Goal: Information Seeking & Learning: Learn about a topic

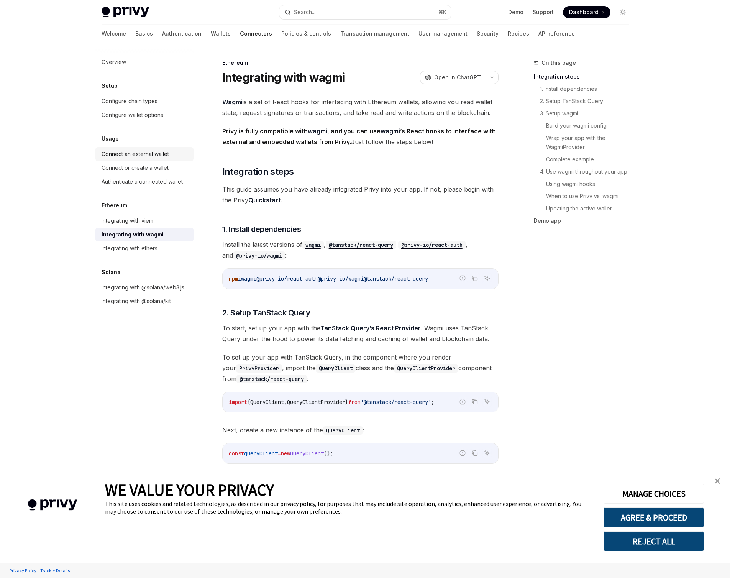
click at [130, 156] on div "Connect an external wallet" at bounding box center [135, 153] width 67 height 9
type textarea "*"
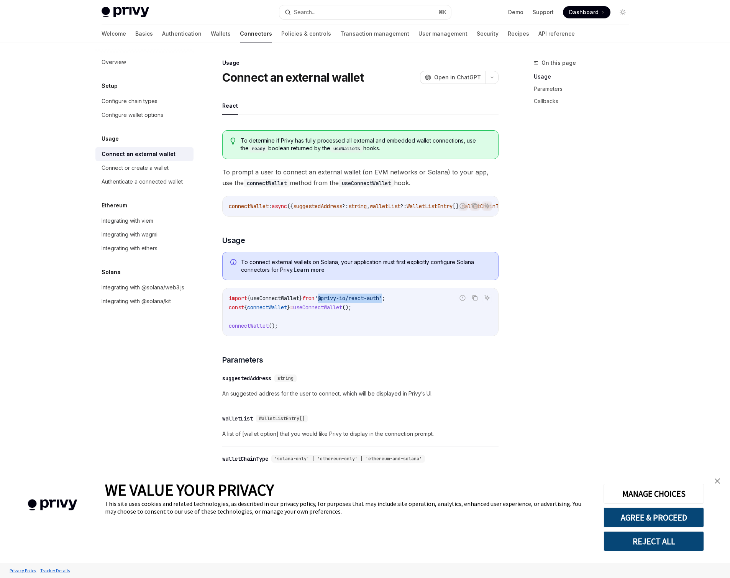
drag, startPoint x: 343, startPoint y: 300, endPoint x: 394, endPoint y: 301, distance: 51.4
click at [382, 301] on span "'@privy-io/react-auth'" at bounding box center [348, 298] width 67 height 7
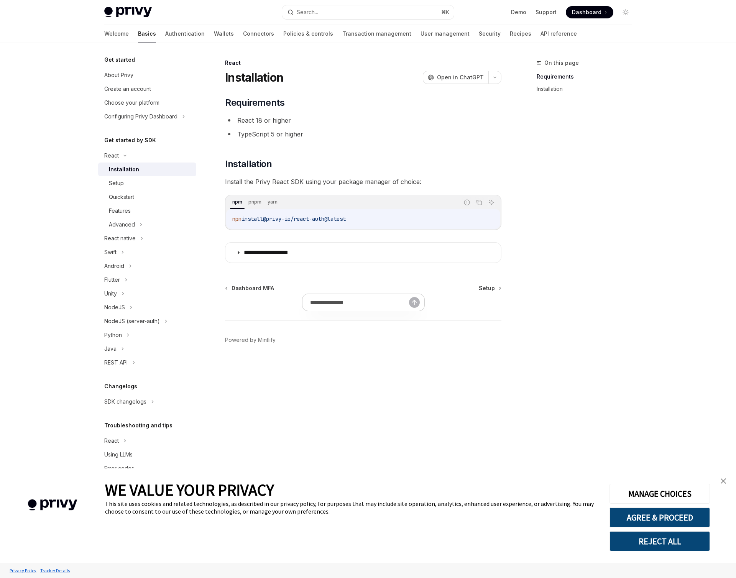
type textarea "*"
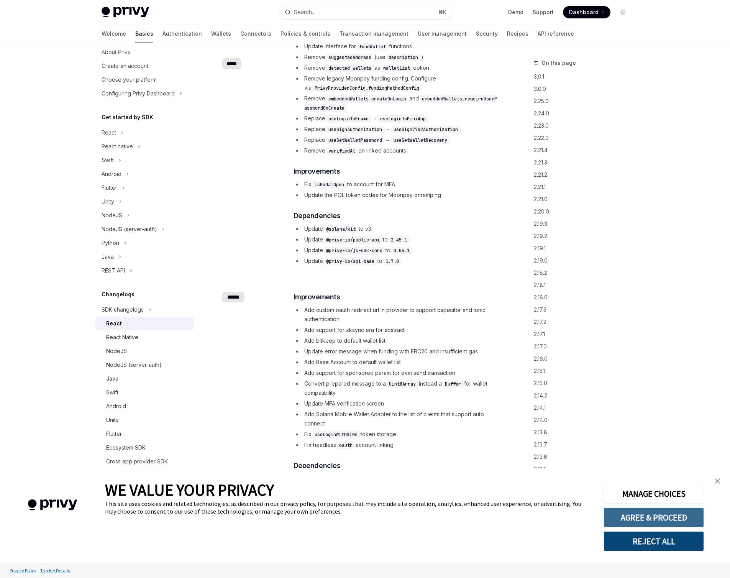
scroll to position [332, 0]
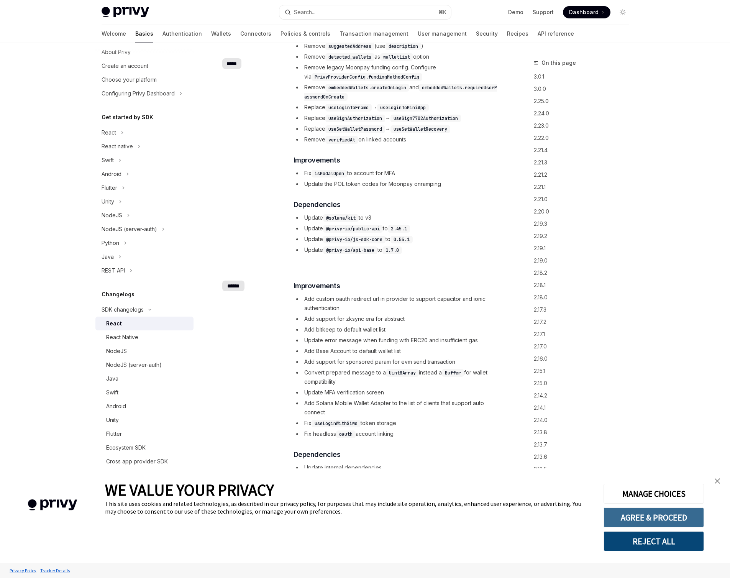
click at [682, 521] on button "AGREE & PROCEED" at bounding box center [653, 517] width 100 height 20
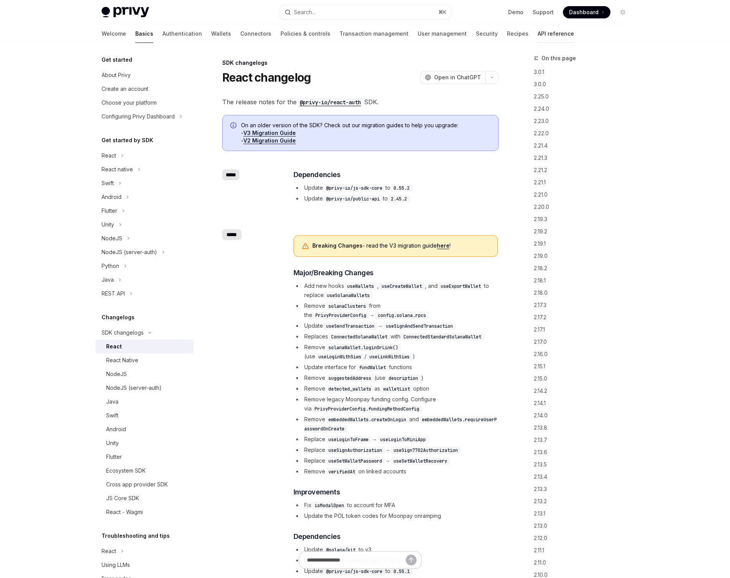
click at [538, 32] on link "API reference" at bounding box center [556, 34] width 36 height 18
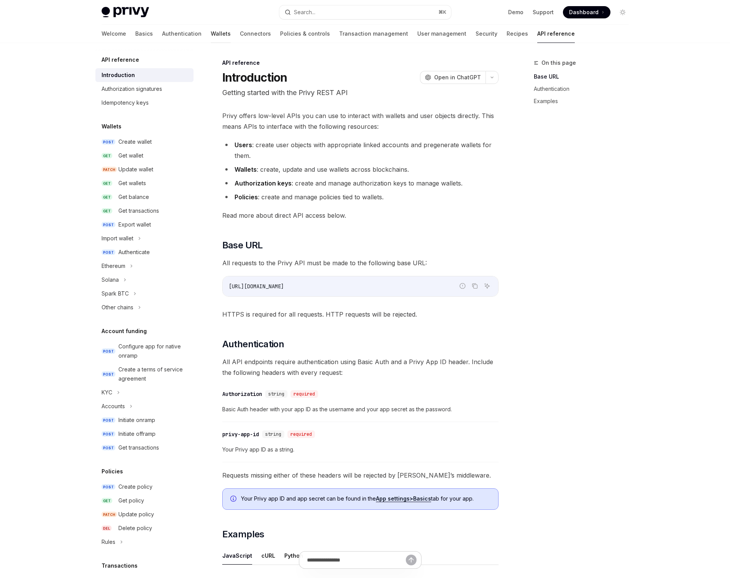
click at [211, 31] on link "Wallets" at bounding box center [221, 34] width 20 height 18
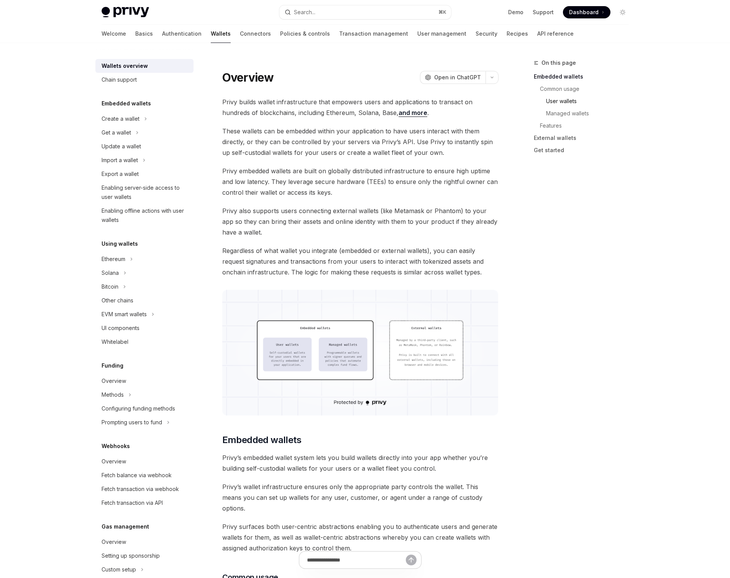
click at [576, 100] on link "User wallets" at bounding box center [590, 101] width 89 height 12
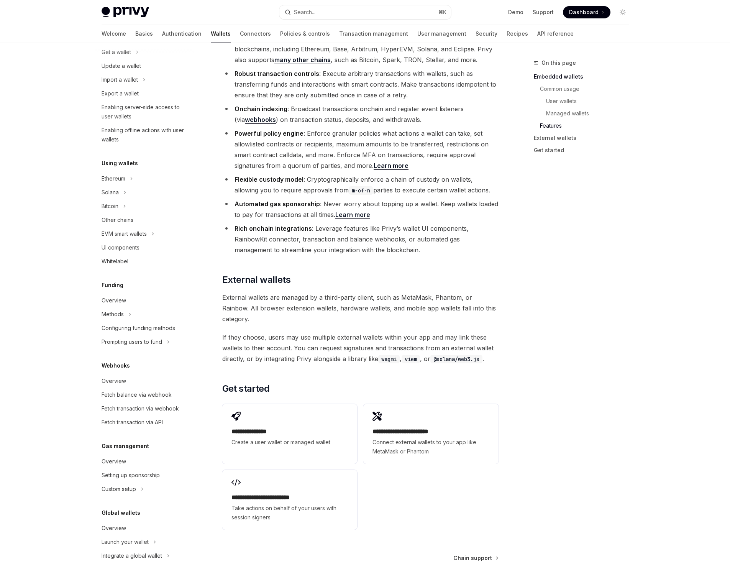
scroll to position [957, 0]
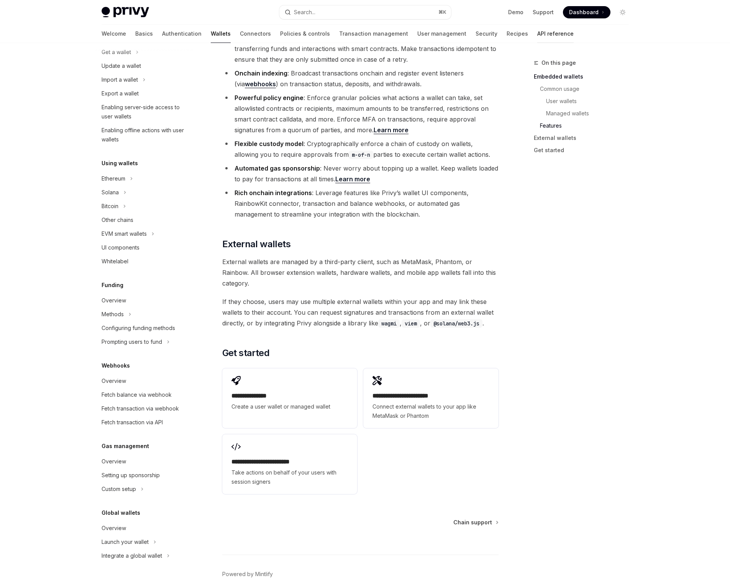
click at [537, 35] on link "API reference" at bounding box center [555, 34] width 36 height 18
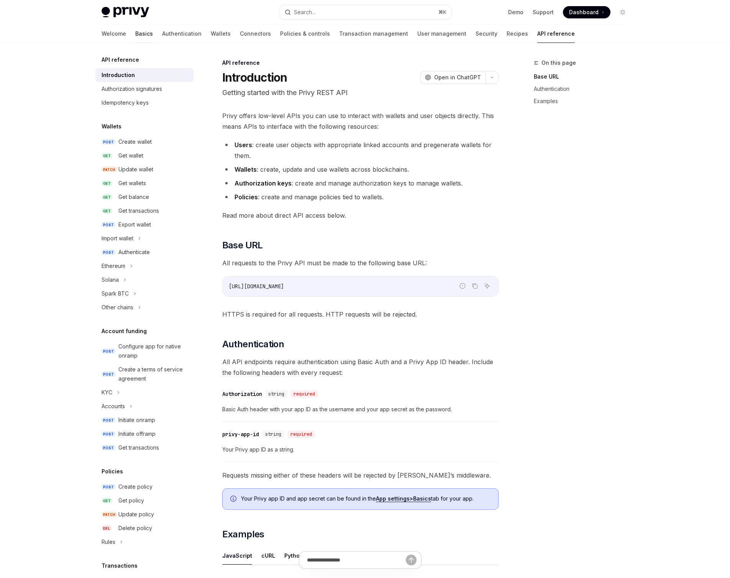
click at [135, 35] on link "Basics" at bounding box center [144, 34] width 18 height 18
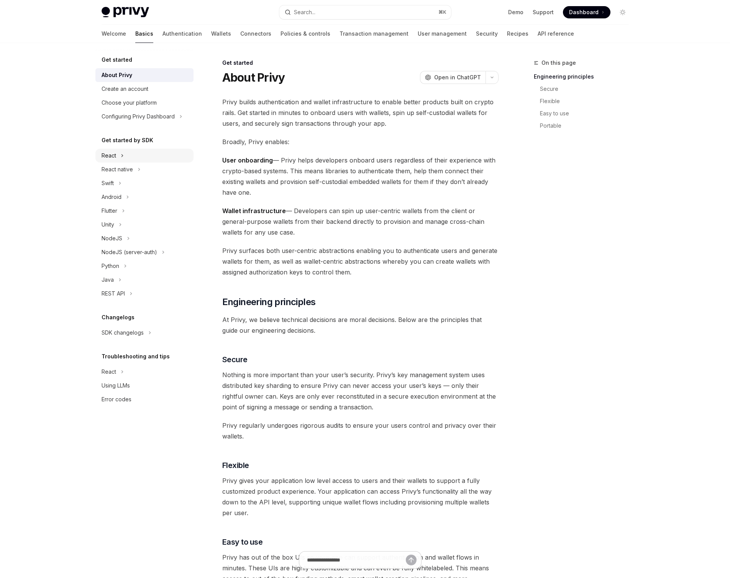
click at [111, 155] on div "React" at bounding box center [109, 155] width 15 height 9
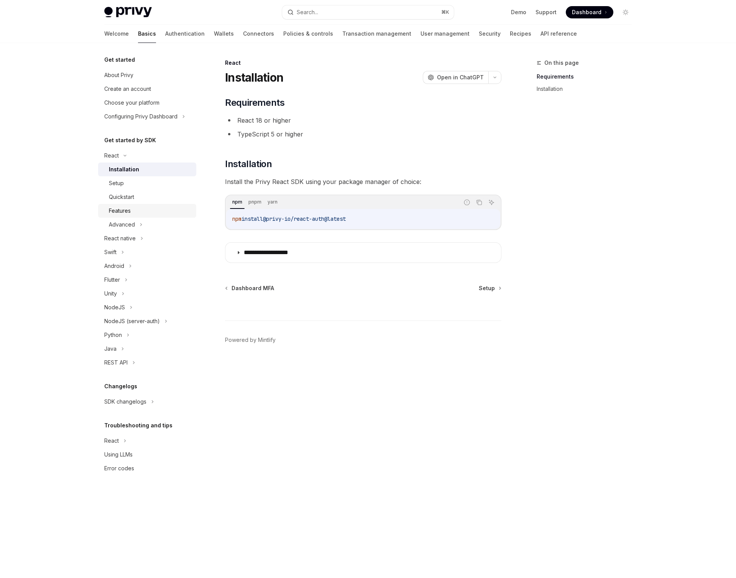
click at [119, 209] on div "Features" at bounding box center [120, 210] width 22 height 9
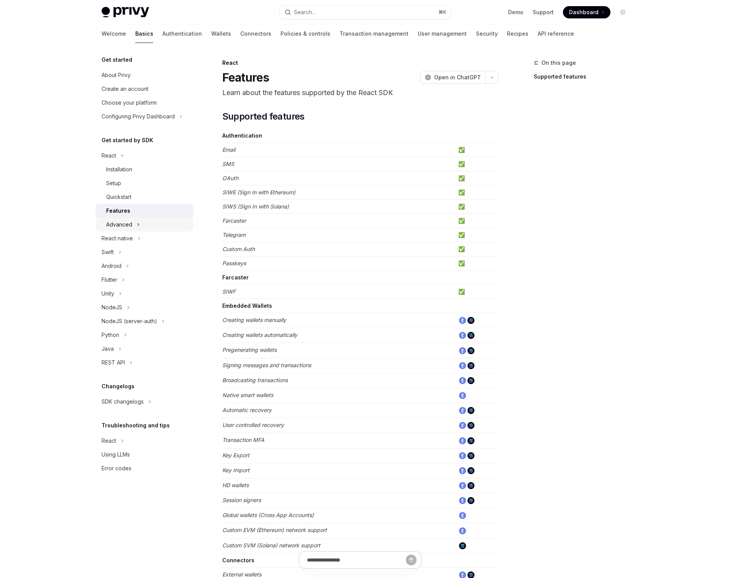
click at [124, 224] on div "Advanced" at bounding box center [119, 224] width 26 height 9
type textarea "*"
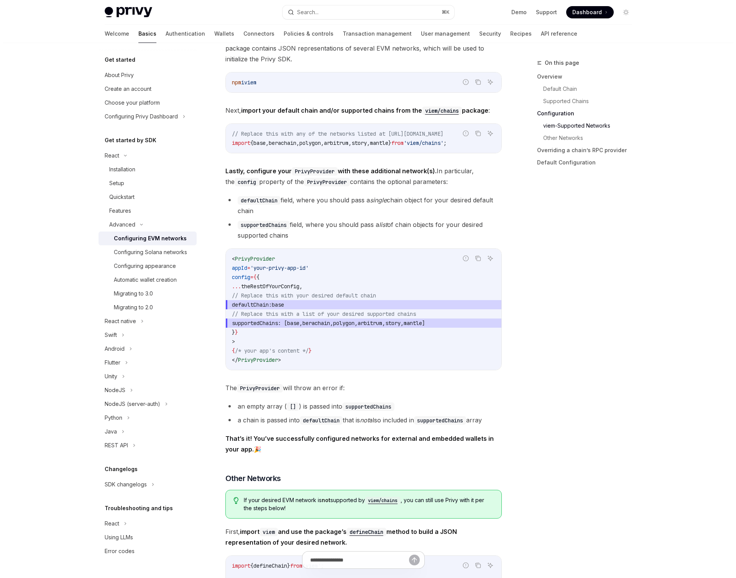
scroll to position [851, 0]
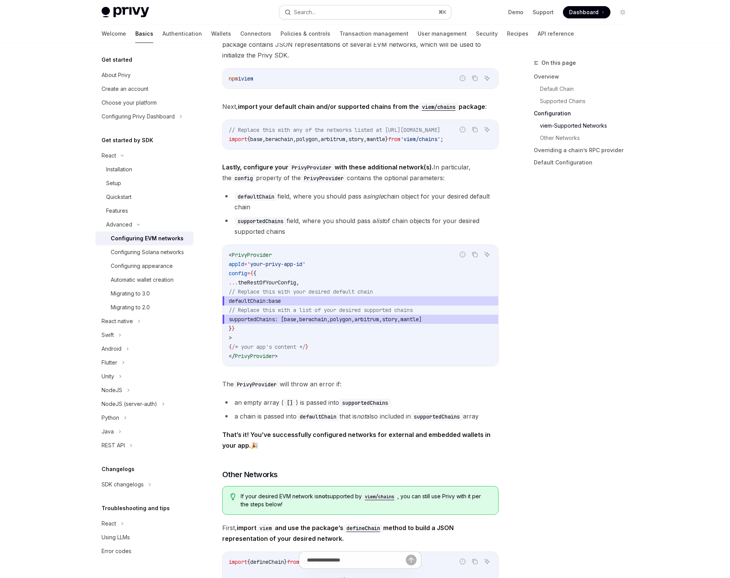
click at [314, 11] on div "Search..." at bounding box center [304, 12] width 21 height 9
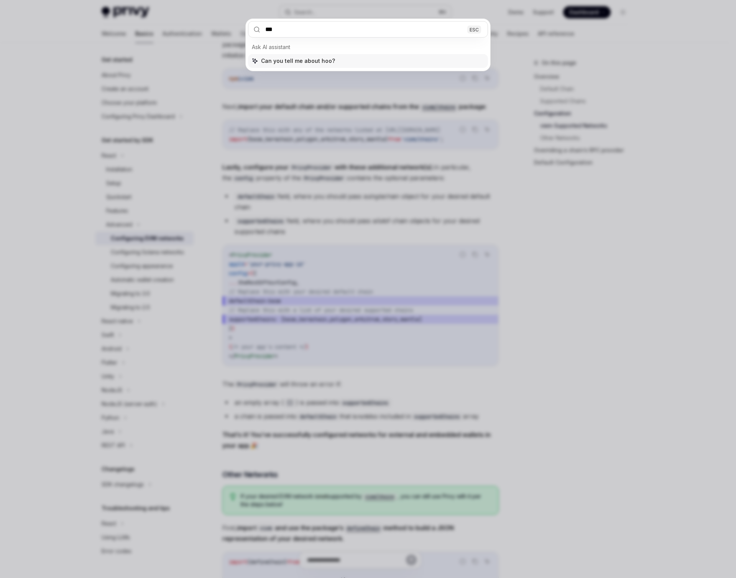
type input "****"
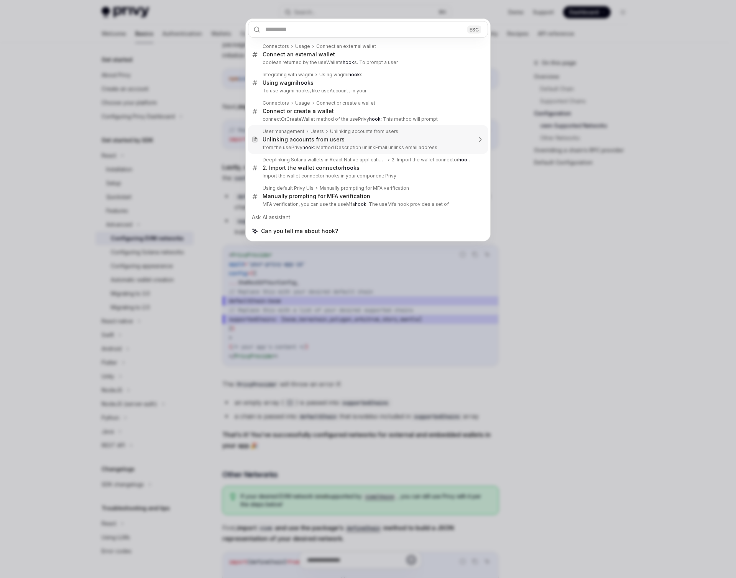
type textarea "*"
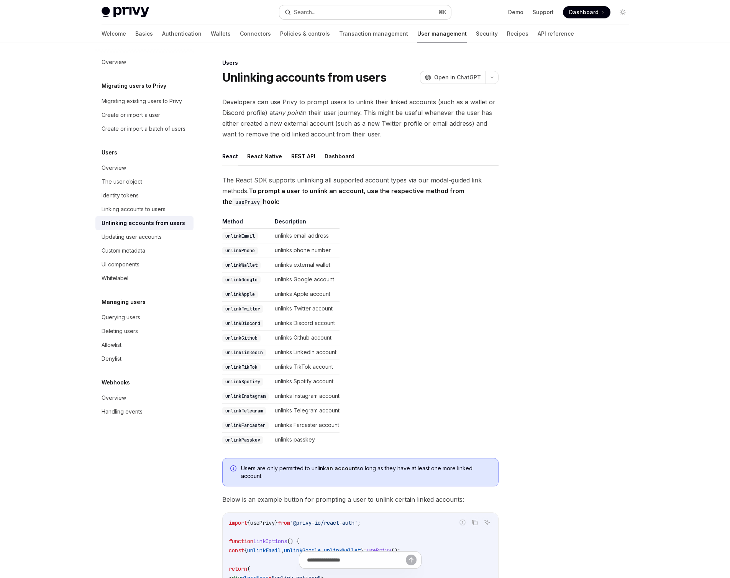
click at [321, 12] on button "Search... ⌘ K" at bounding box center [365, 12] width 172 height 14
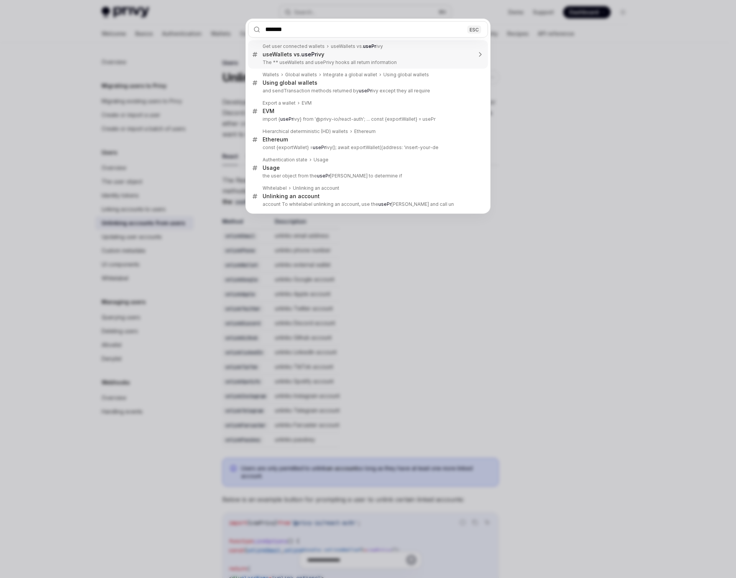
type input "********"
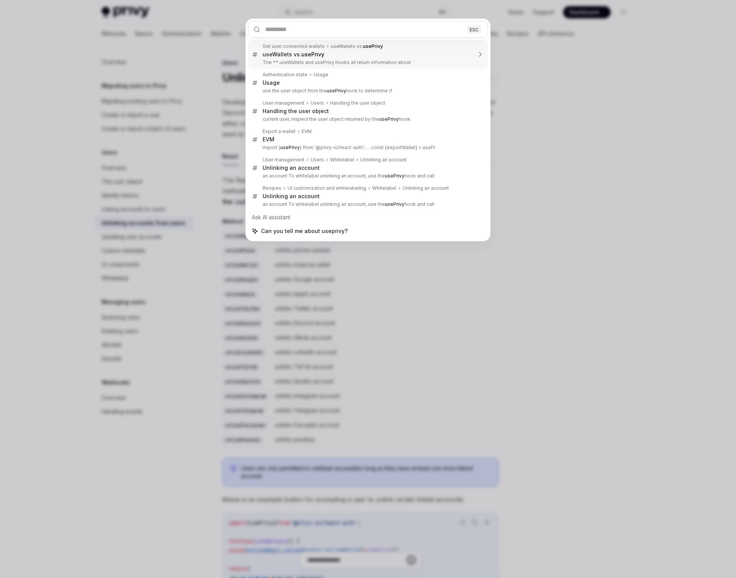
type textarea "*"
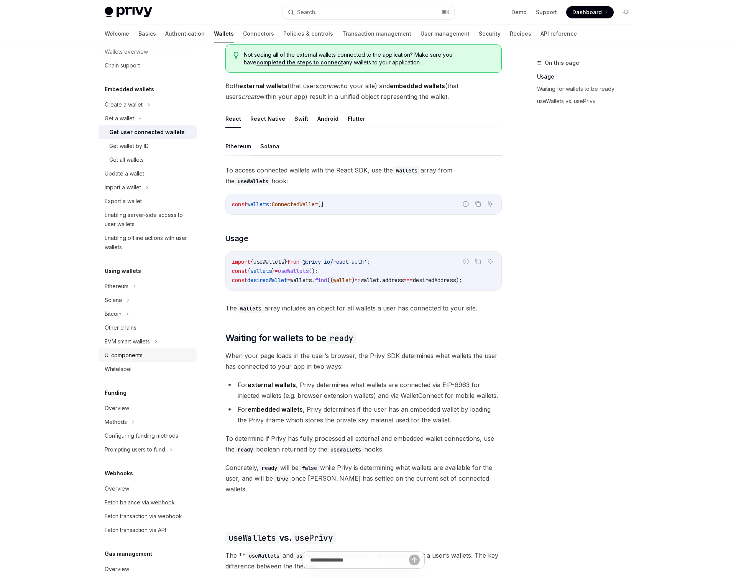
scroll to position [0, 0]
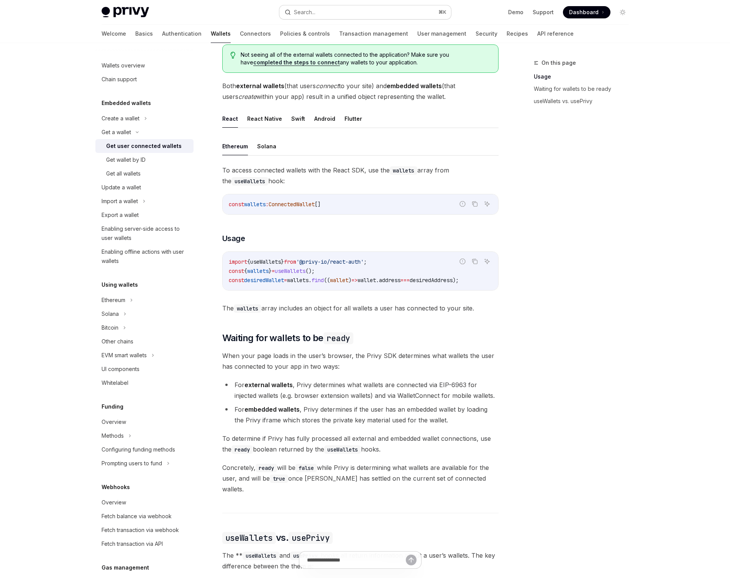
click at [315, 14] on div "Search..." at bounding box center [304, 12] width 21 height 9
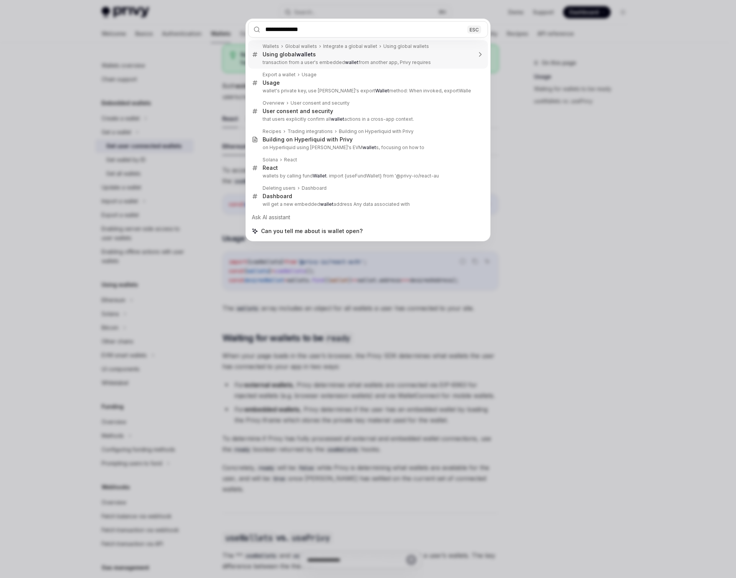
type input "**********"
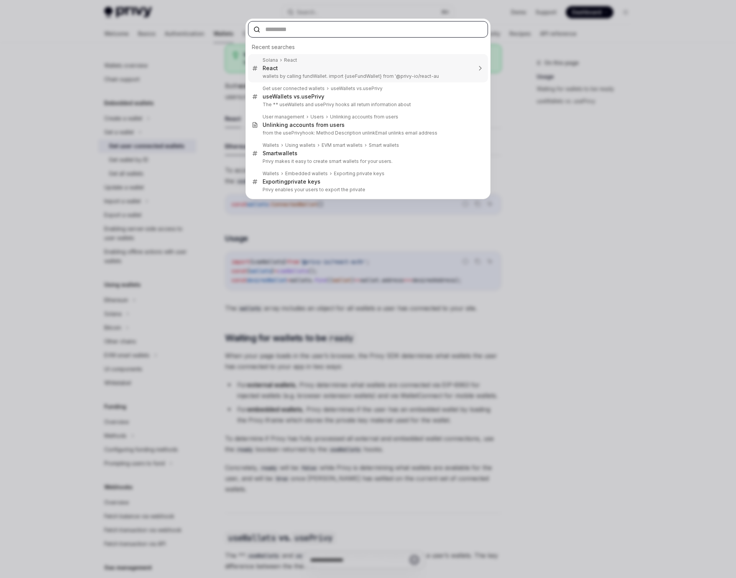
type textarea "*"
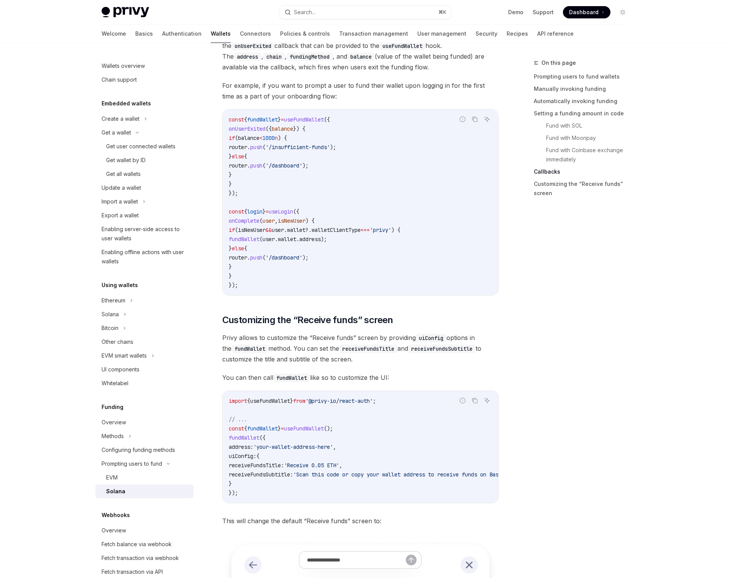
scroll to position [1260, 0]
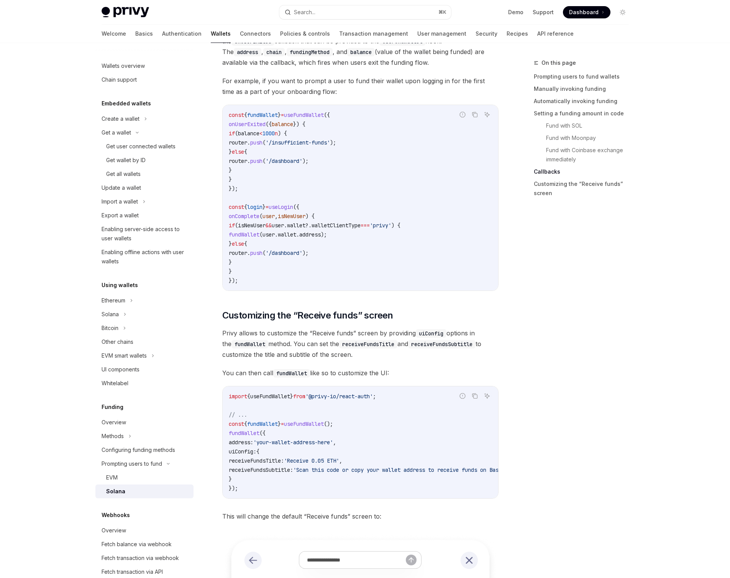
drag, startPoint x: 527, startPoint y: 242, endPoint x: 520, endPoint y: 238, distance: 7.6
click at [520, 238] on div "On this page Prompting users to fund wallets Manually invoking funding Automati…" at bounding box center [576, 318] width 116 height 520
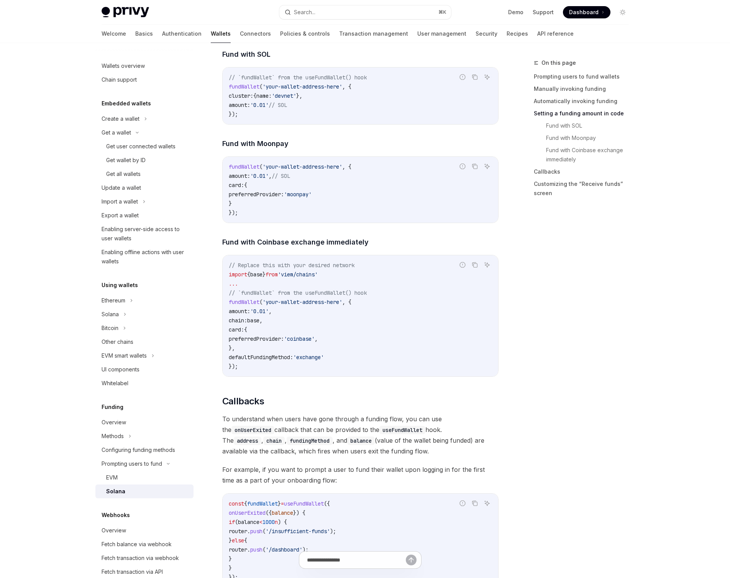
scroll to position [873, 0]
click at [601, 307] on div "On this page Prompting users to fund wallets Manually invoking funding Automati…" at bounding box center [576, 318] width 116 height 520
click at [620, 333] on div "On this page Prompting users to fund wallets Manually invoking funding Automati…" at bounding box center [576, 318] width 116 height 520
